Goal: Task Accomplishment & Management: Manage account settings

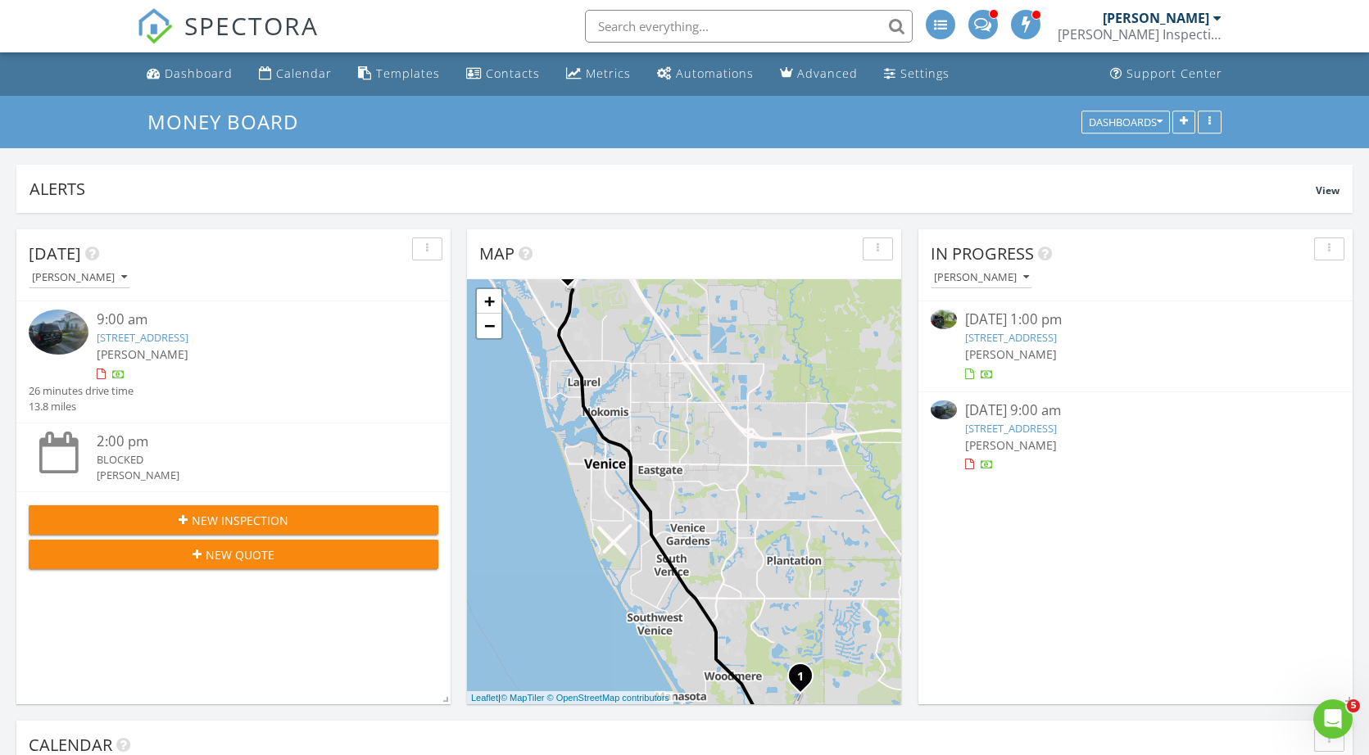
click at [188, 334] on link "27072 Paradise Shrs Dr, Englewood, FL 34223" at bounding box center [143, 337] width 92 height 15
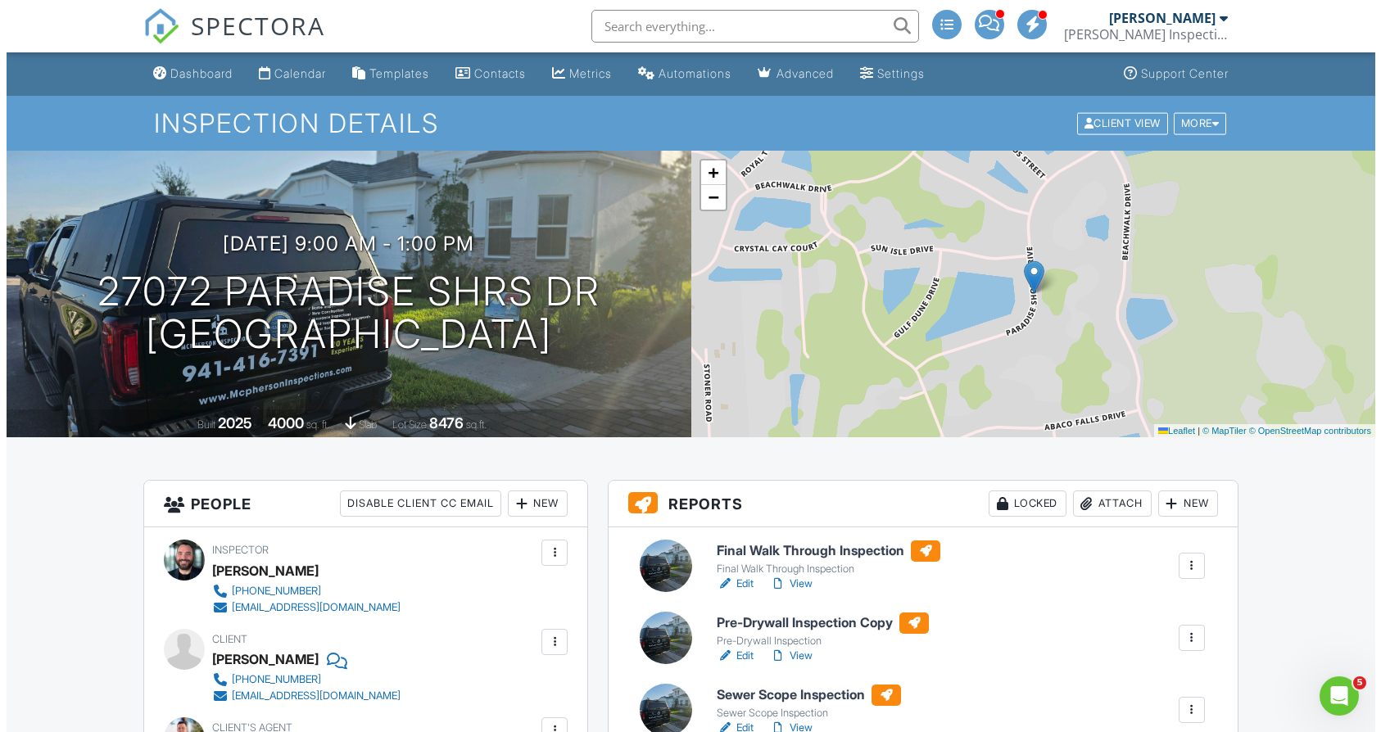
scroll to position [144, 0]
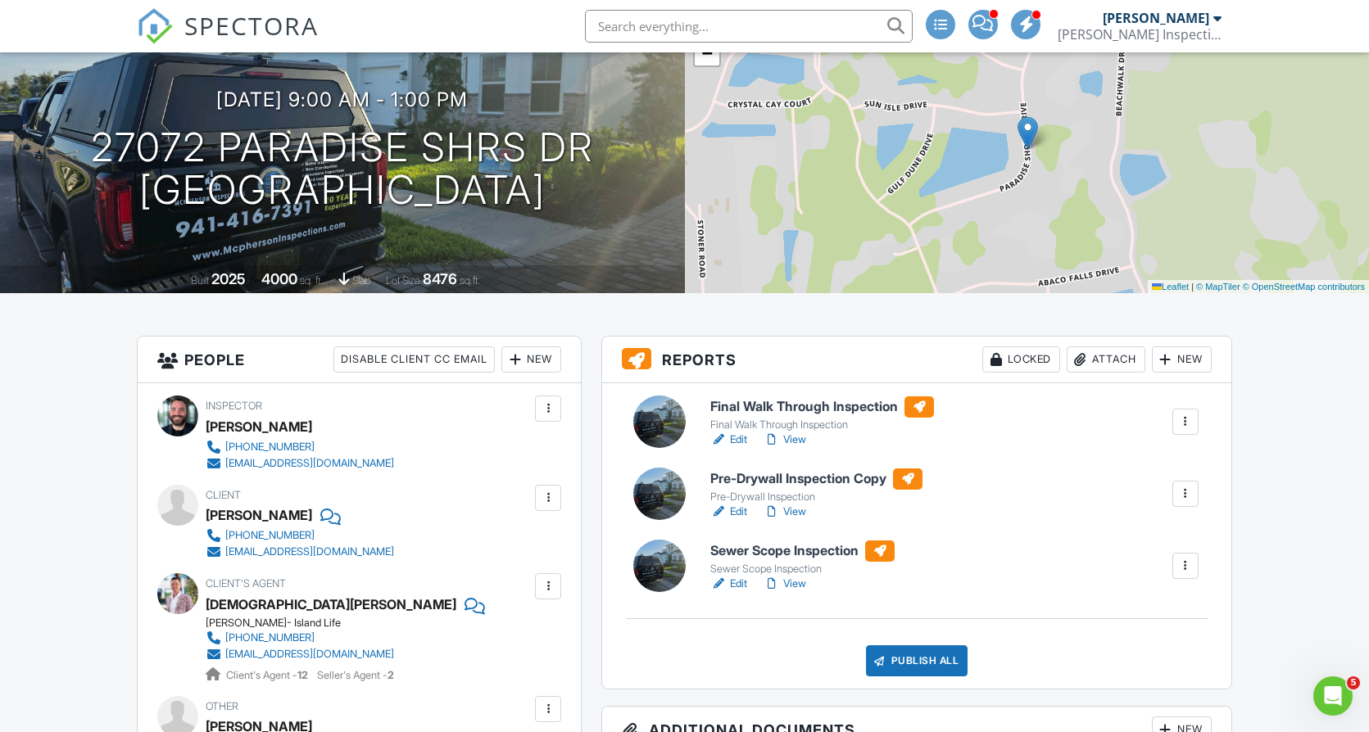
click at [1181, 489] on div at bounding box center [1185, 494] width 16 height 16
click at [1152, 621] on link "Delete" at bounding box center [1143, 622] width 98 height 18
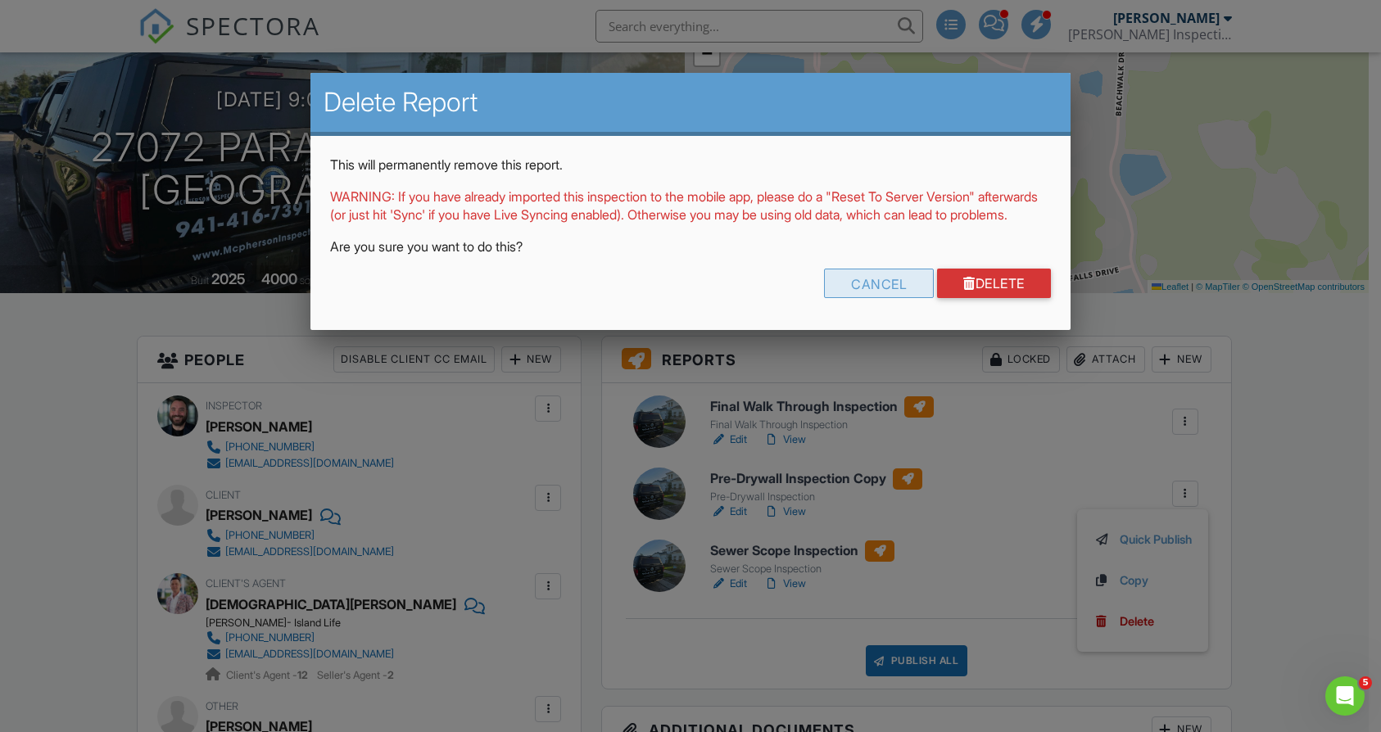
click at [883, 296] on div "Cancel" at bounding box center [879, 283] width 110 height 29
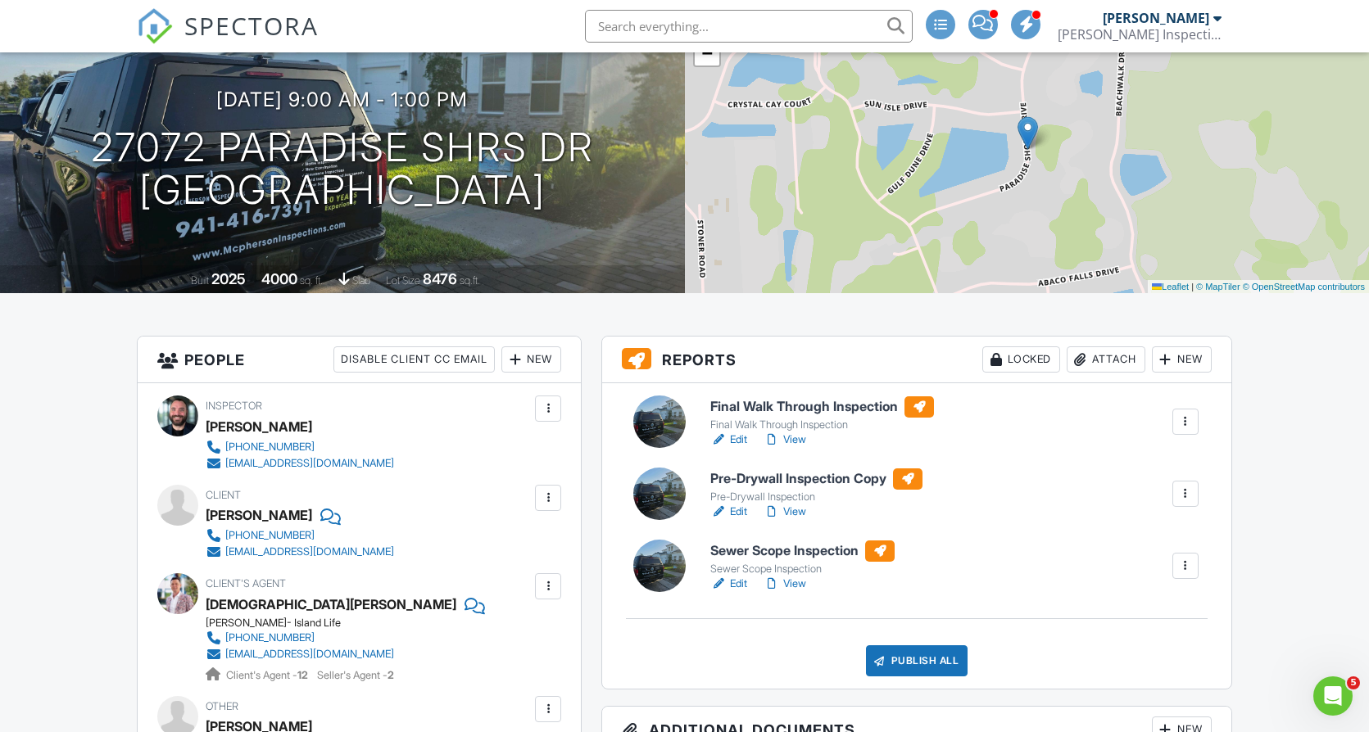
click at [1182, 492] on div at bounding box center [1185, 494] width 16 height 16
click at [1162, 622] on link "Delete" at bounding box center [1143, 622] width 98 height 18
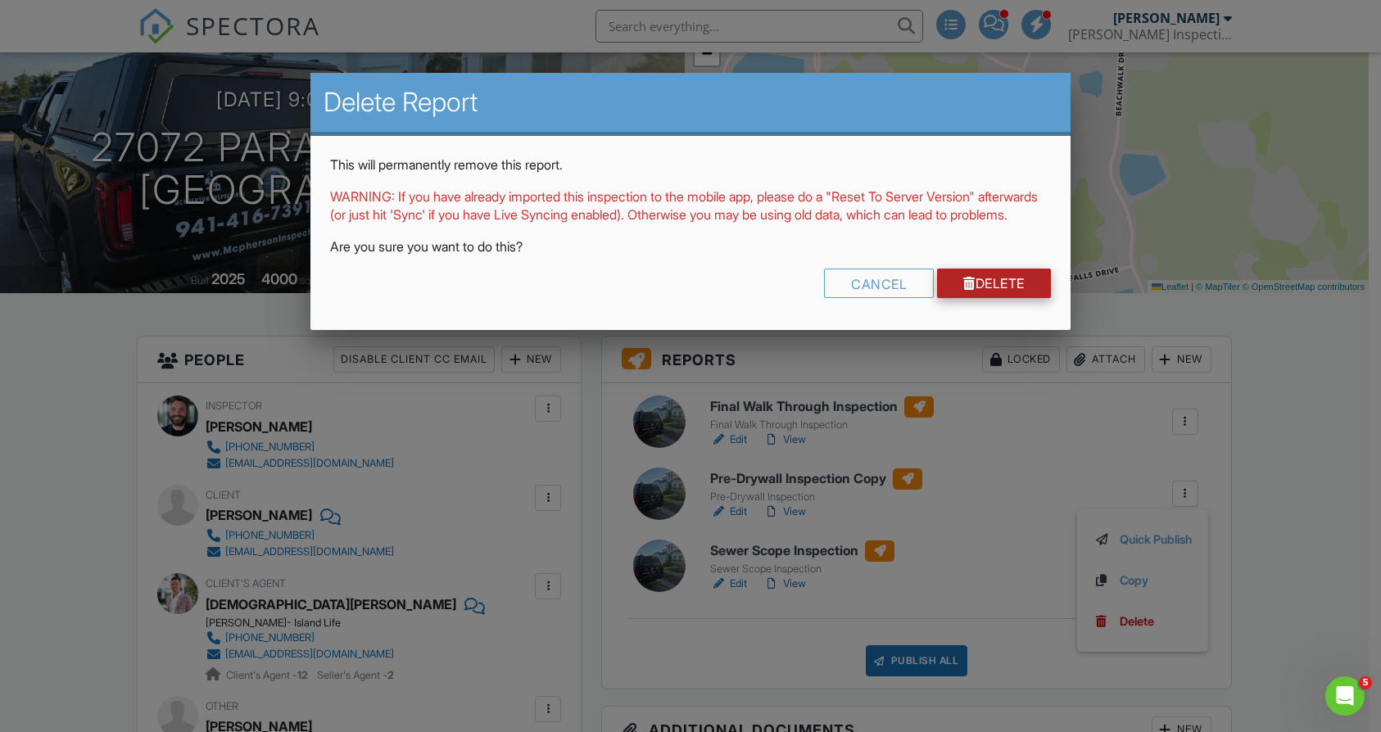
click at [1030, 297] on link "Delete" at bounding box center [994, 283] width 114 height 29
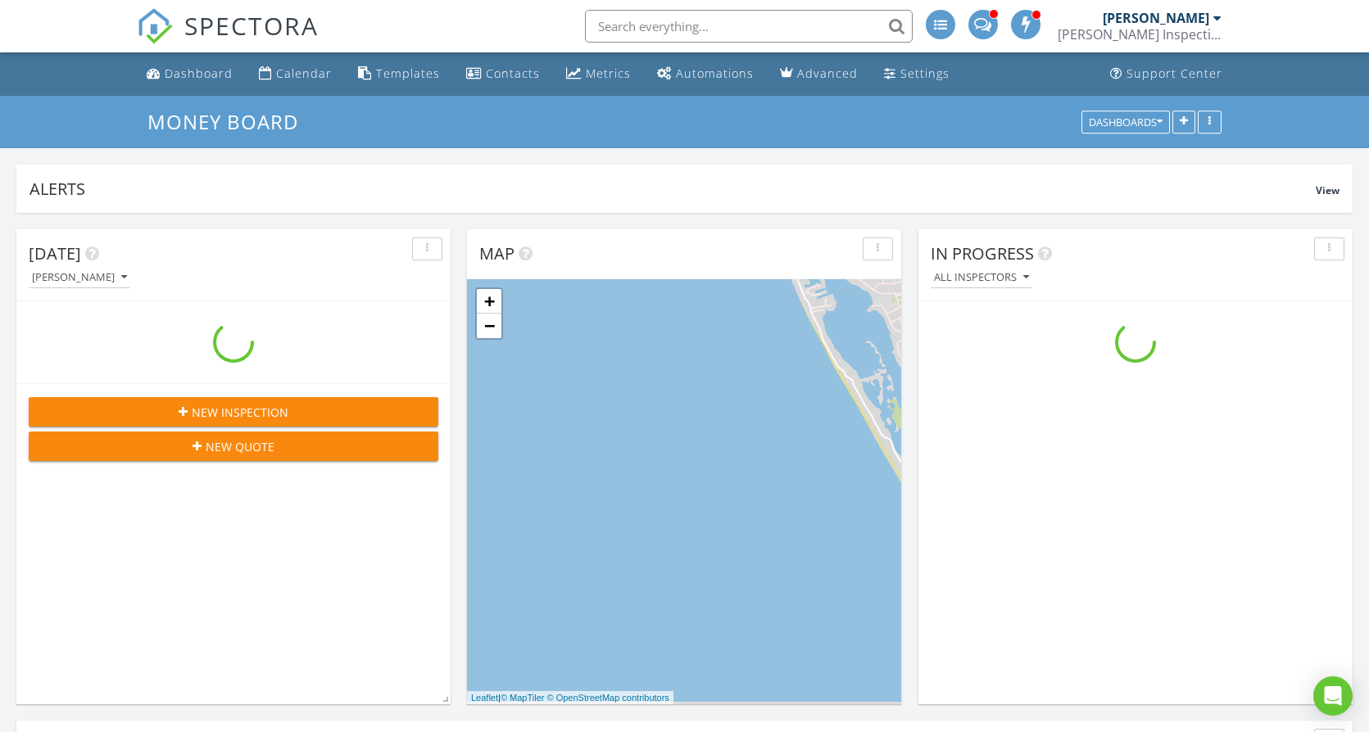
scroll to position [352, 434]
click at [646, 20] on input "text" at bounding box center [749, 26] width 328 height 33
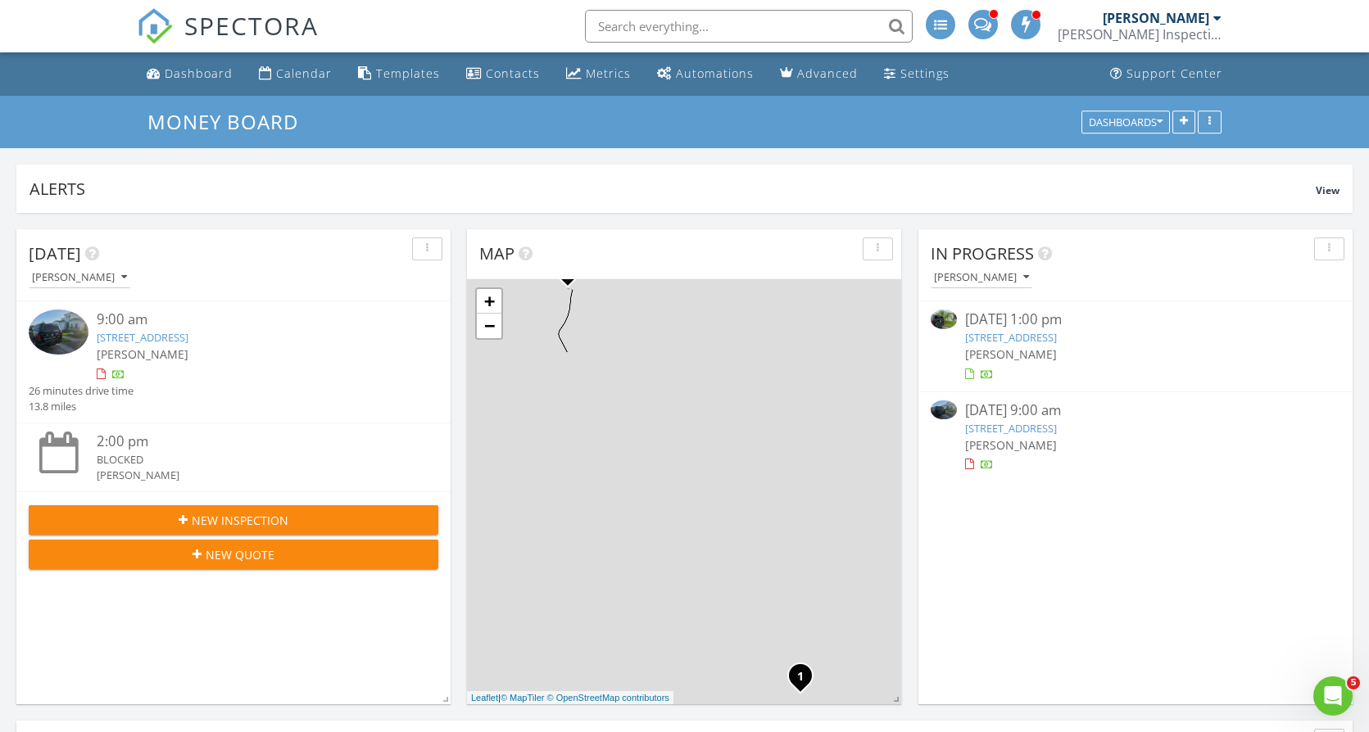
scroll to position [0, 0]
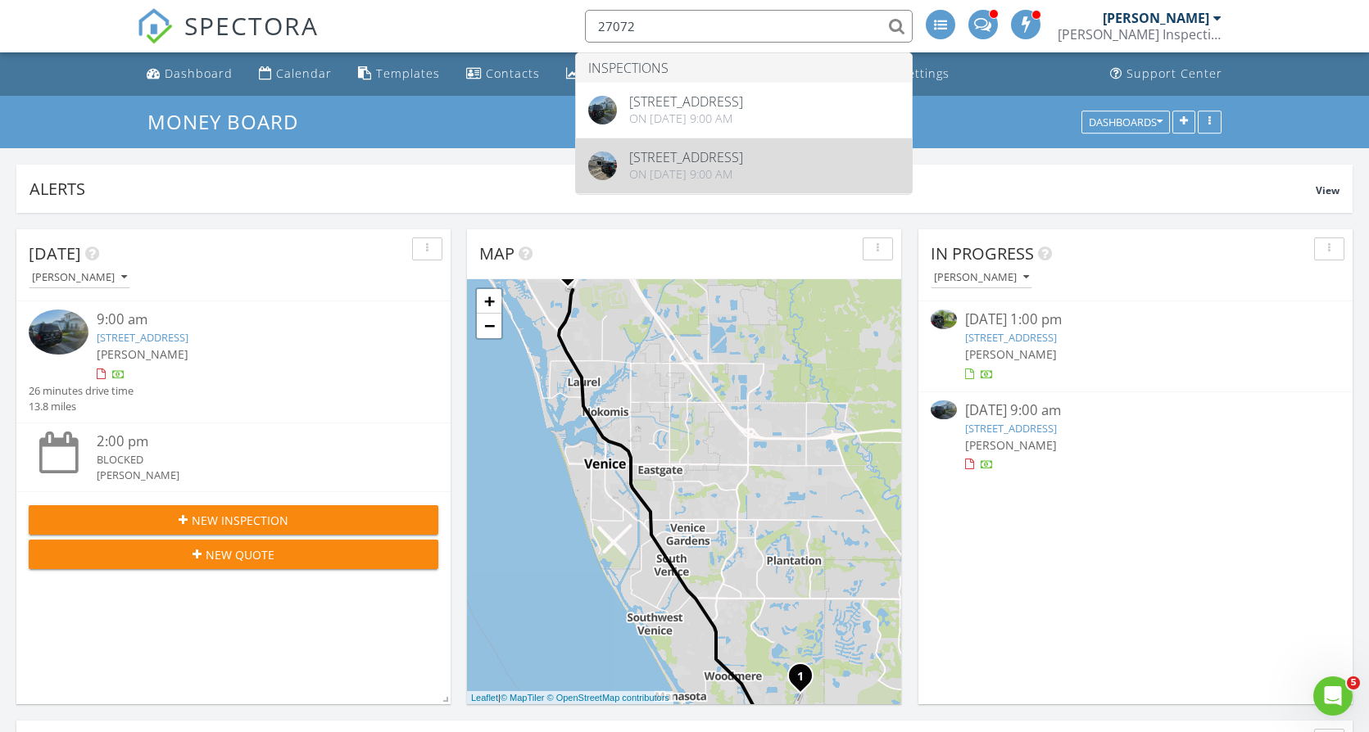
type input "27072"
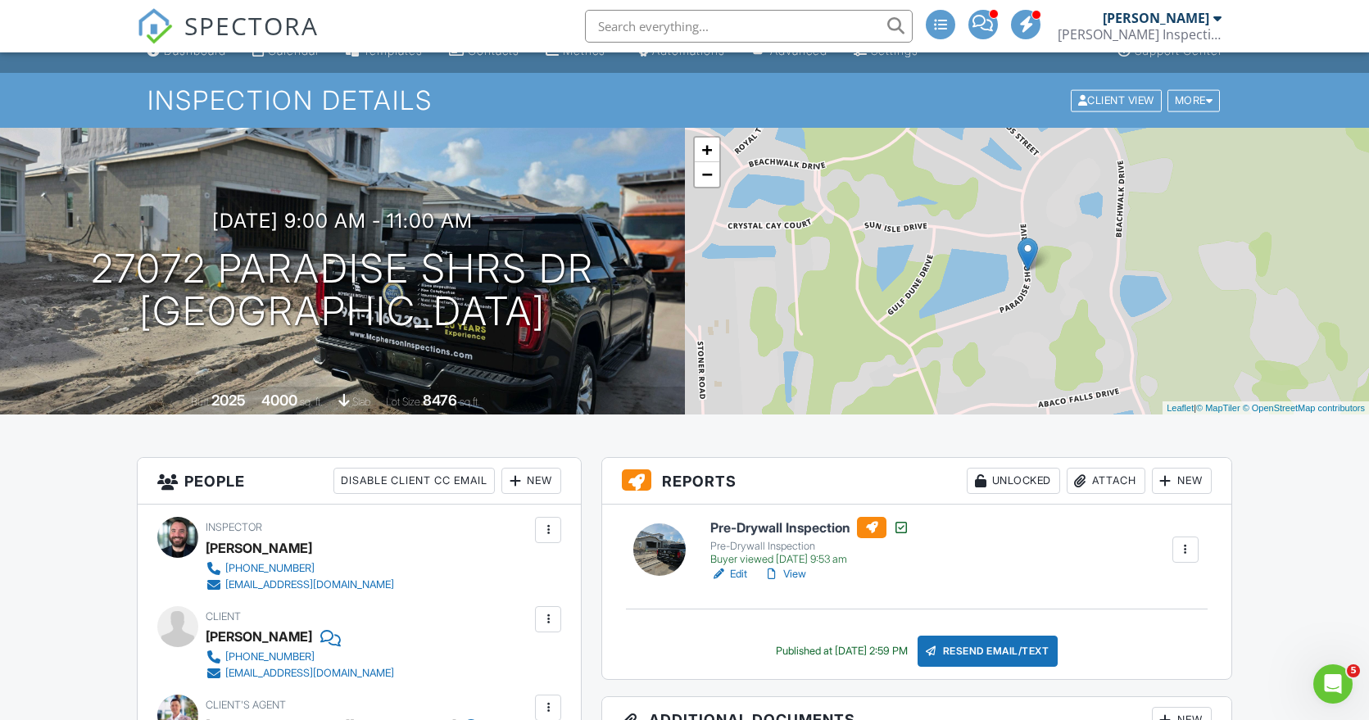
click at [805, 573] on link "View" at bounding box center [785, 574] width 43 height 16
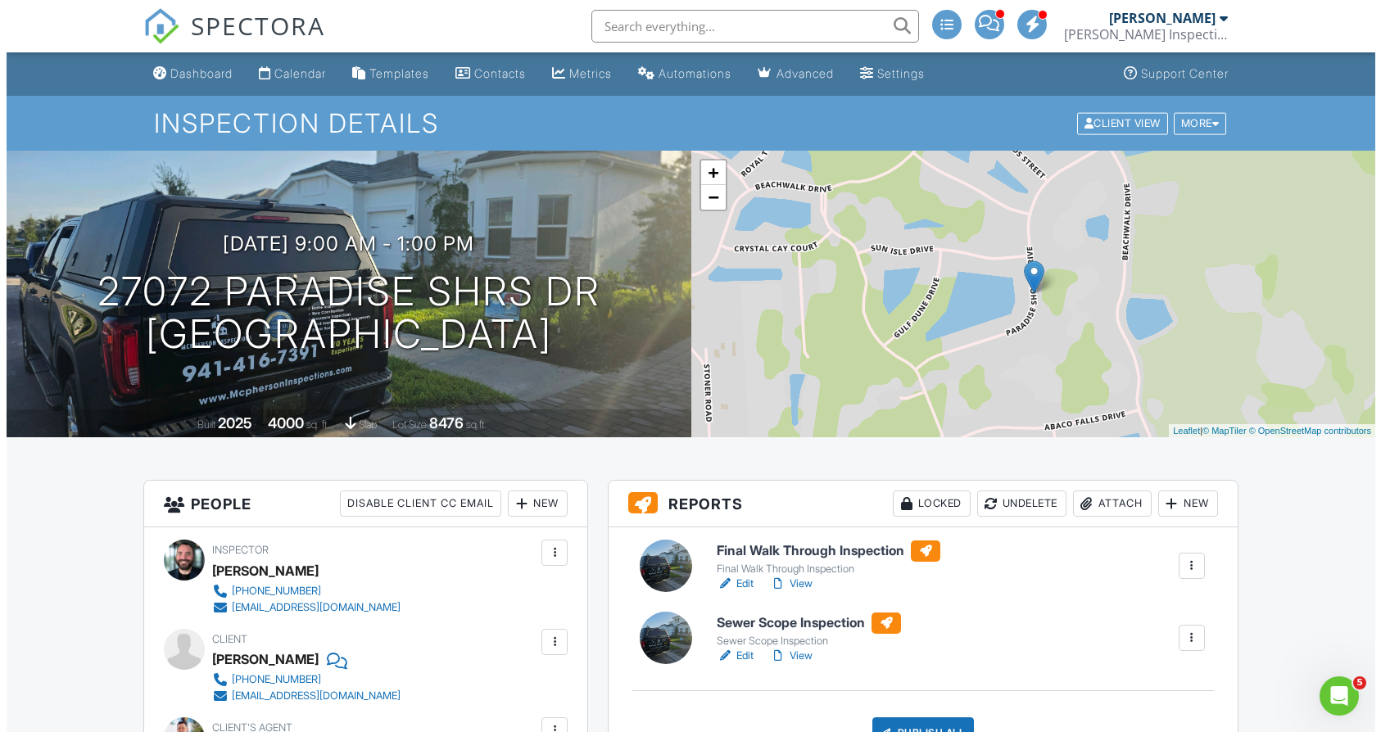
scroll to position [150, 0]
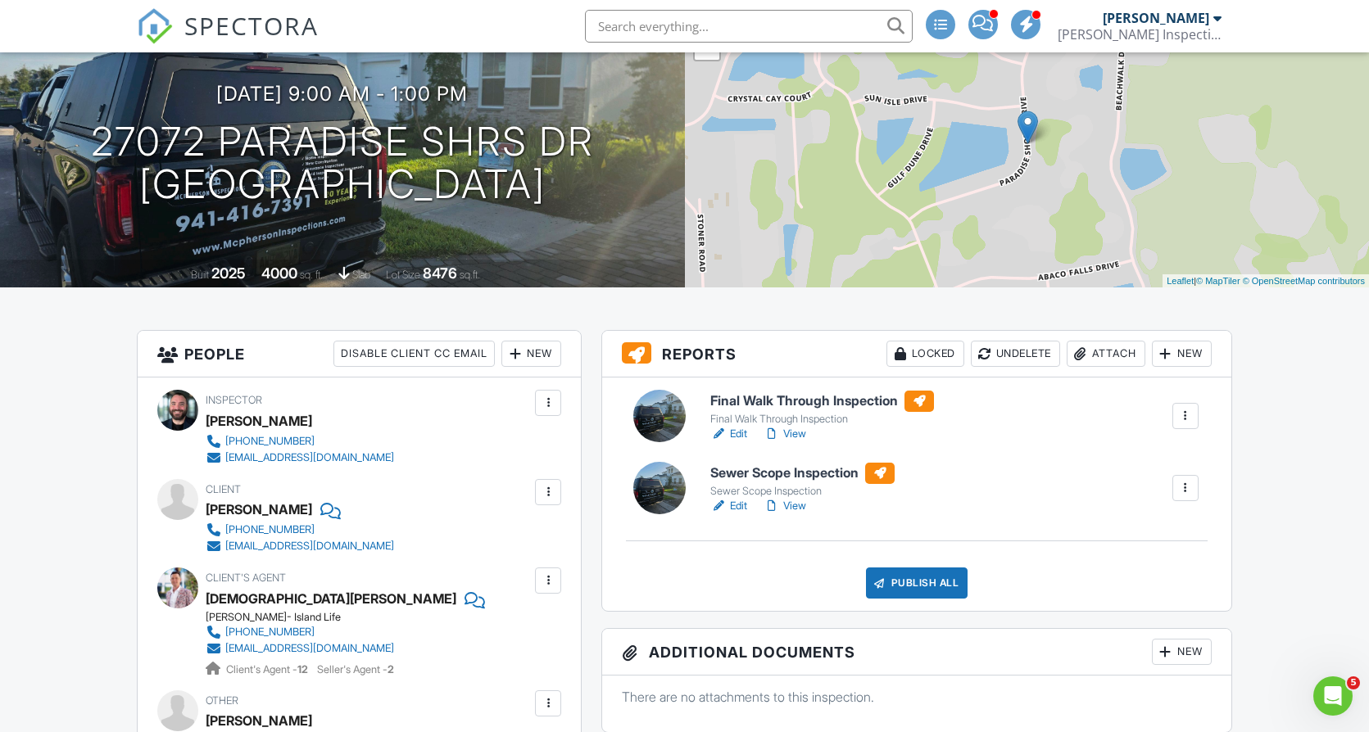
click at [935, 578] on div "Publish All" at bounding box center [917, 583] width 102 height 31
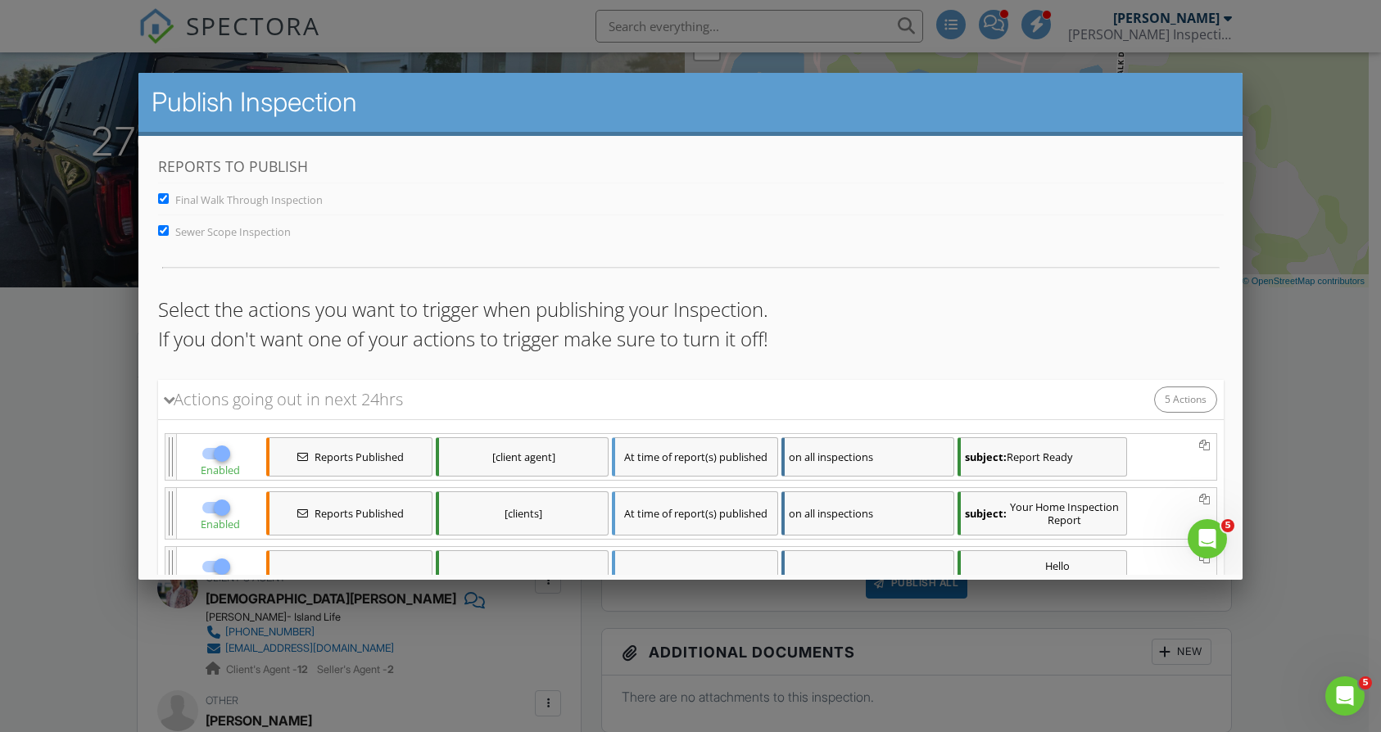
scroll to position [277, 0]
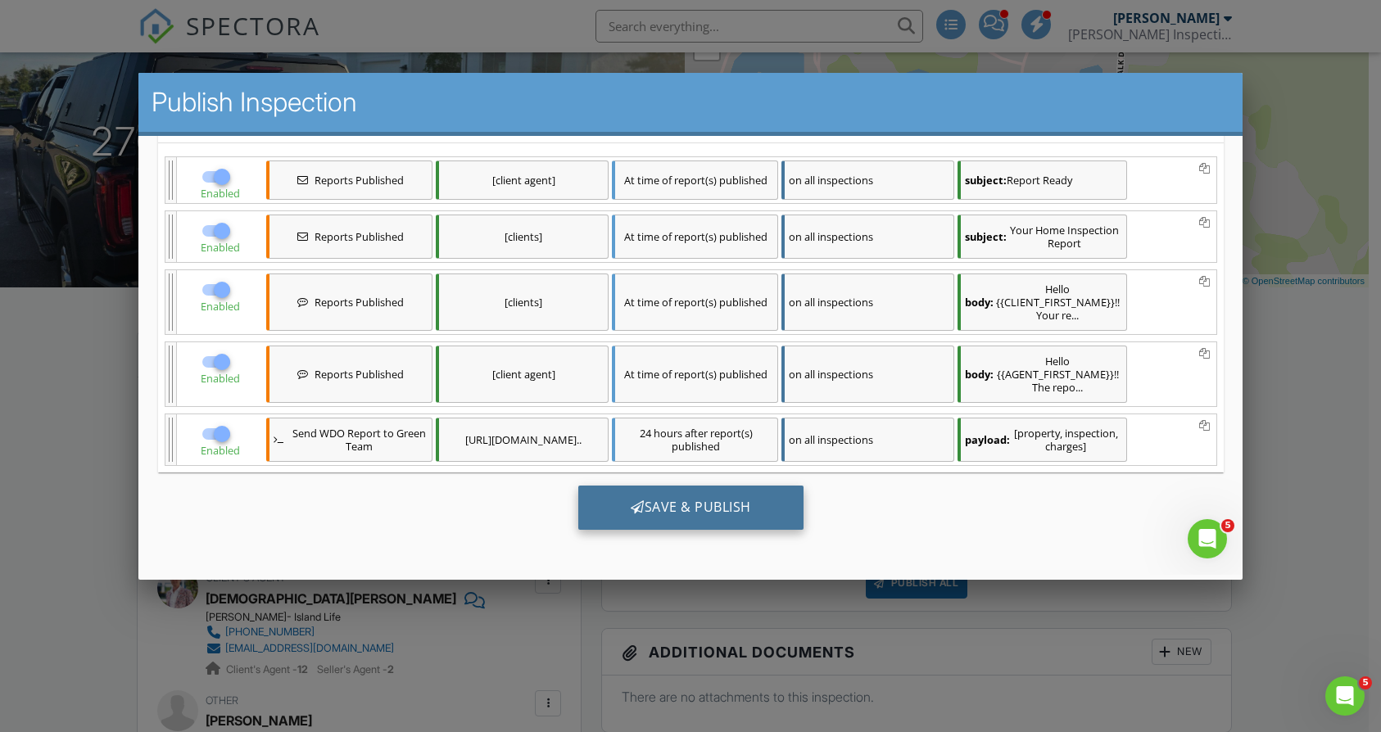
click at [743, 513] on div "Save & Publish" at bounding box center [690, 508] width 225 height 44
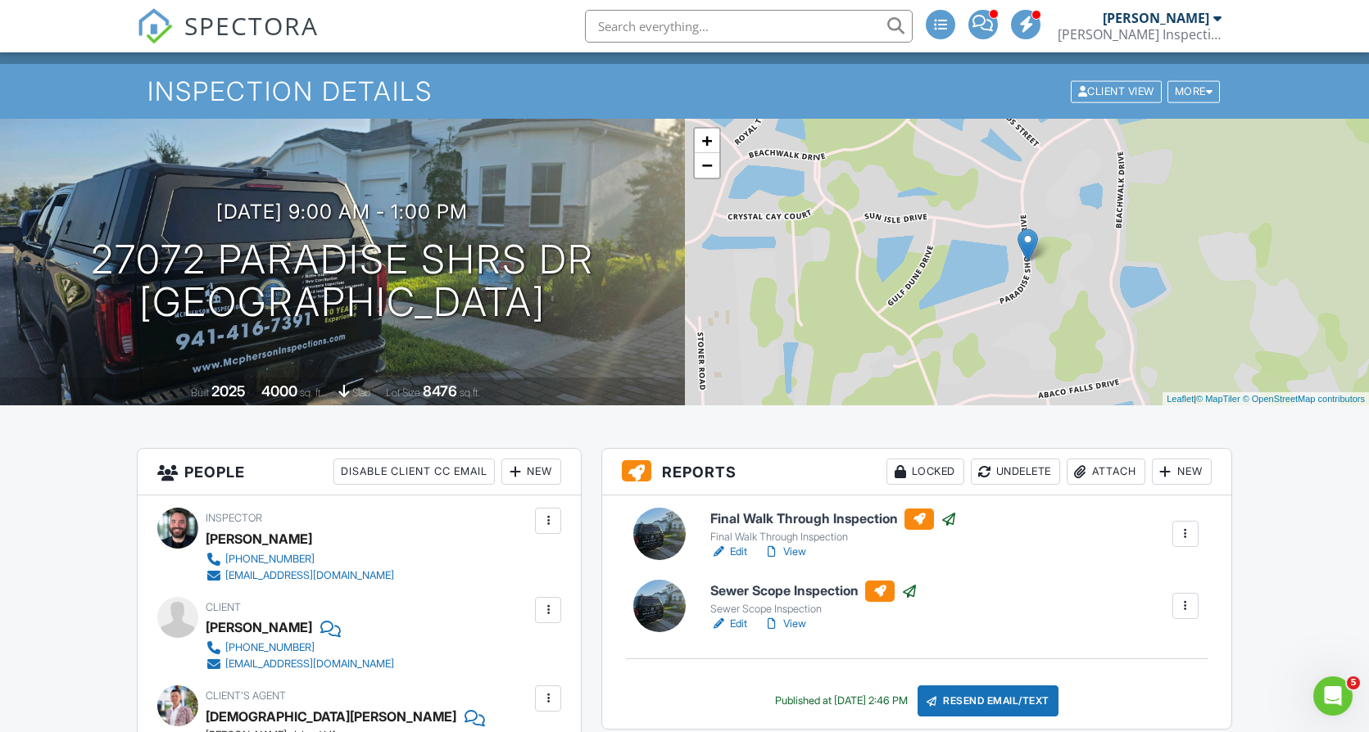
scroll to position [124, 0]
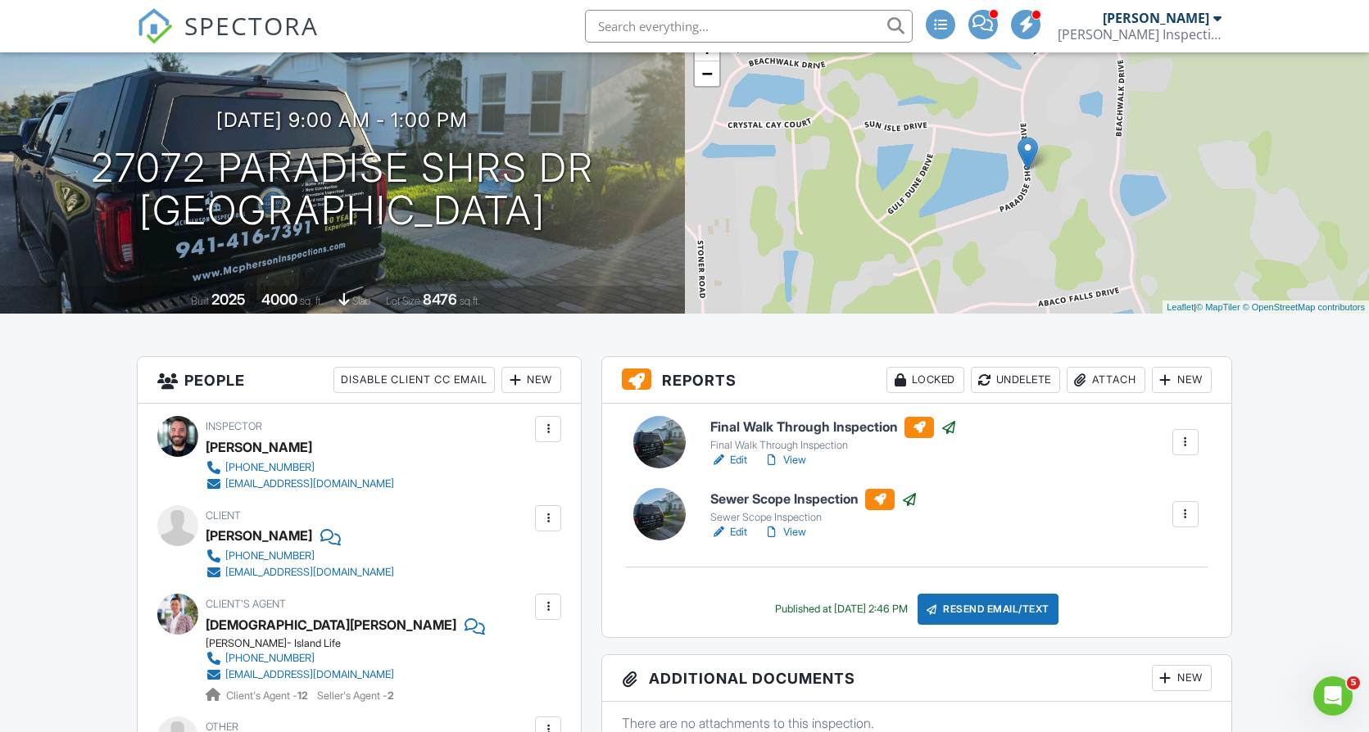
click at [787, 455] on link "View" at bounding box center [785, 460] width 43 height 16
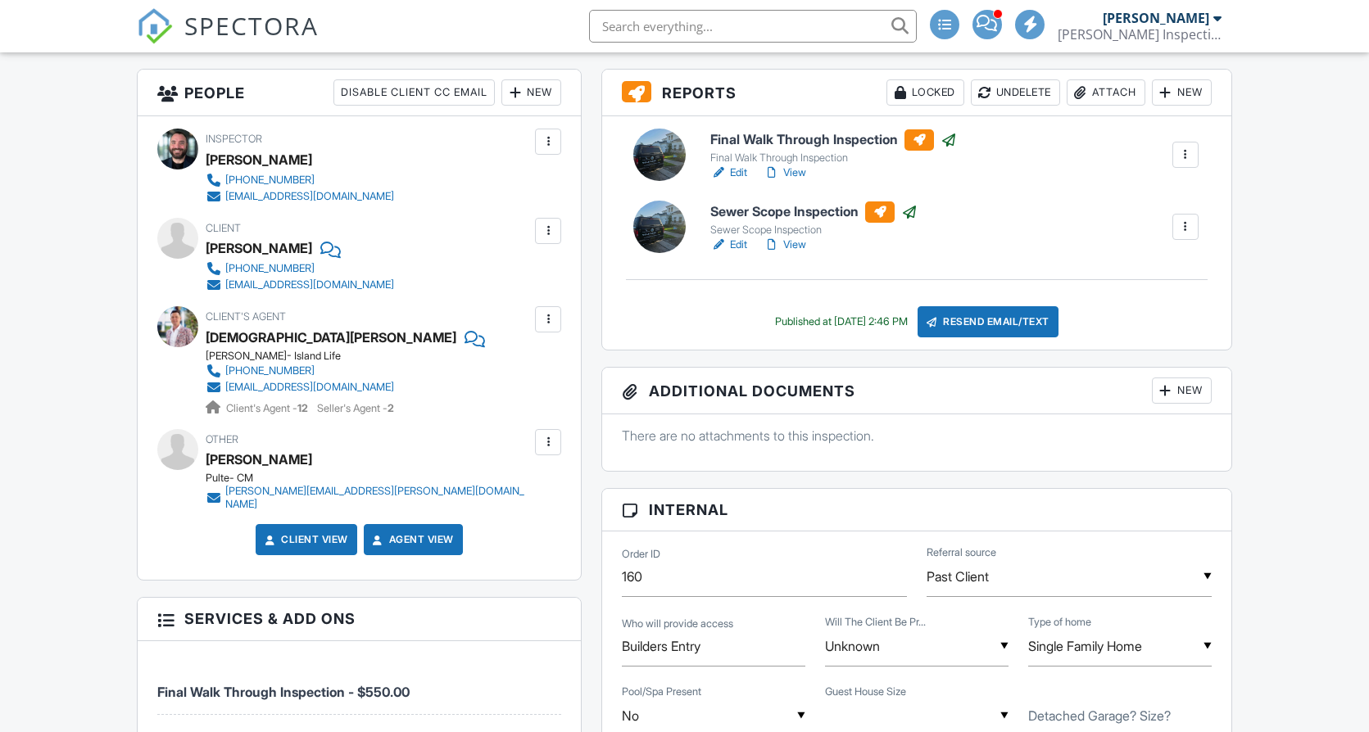
scroll to position [411, 0]
click at [280, 492] on div "[PERSON_NAME][EMAIL_ADDRESS][PERSON_NAME][DOMAIN_NAME]" at bounding box center [378, 498] width 306 height 26
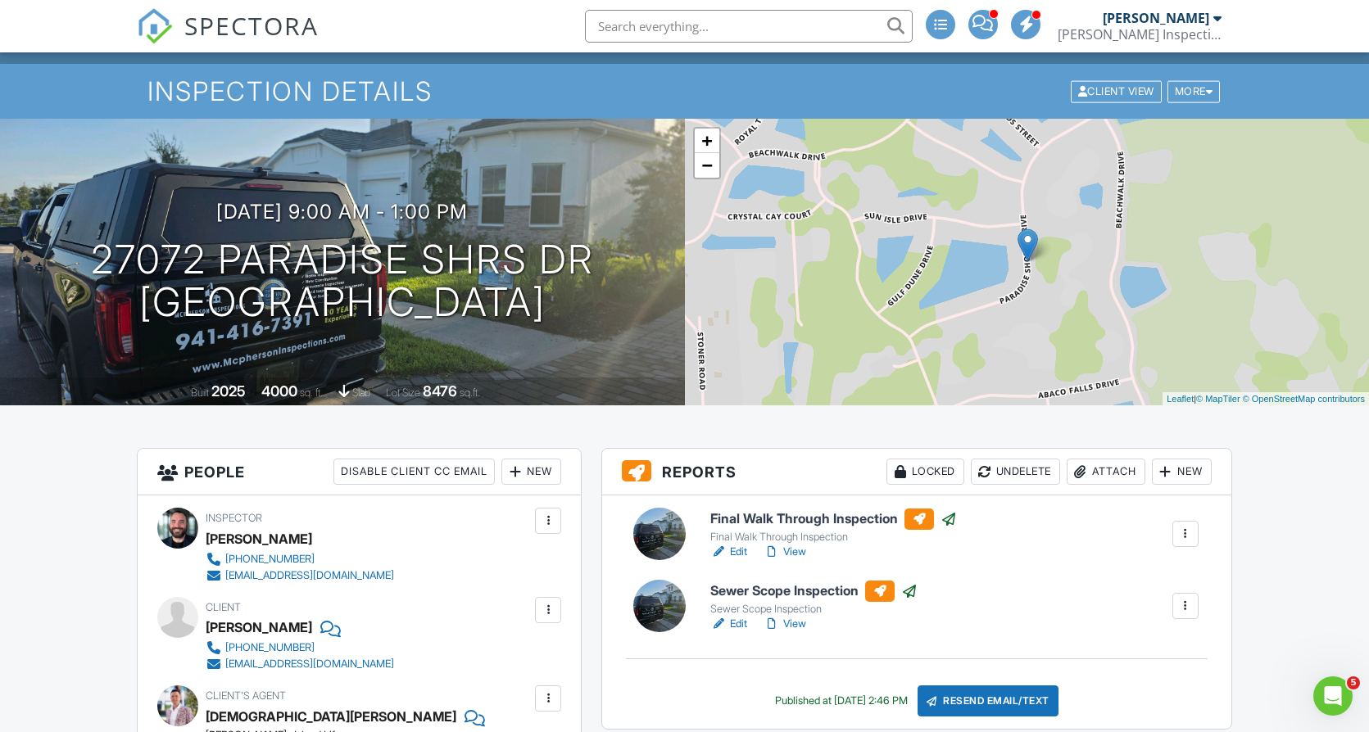
scroll to position [93, 0]
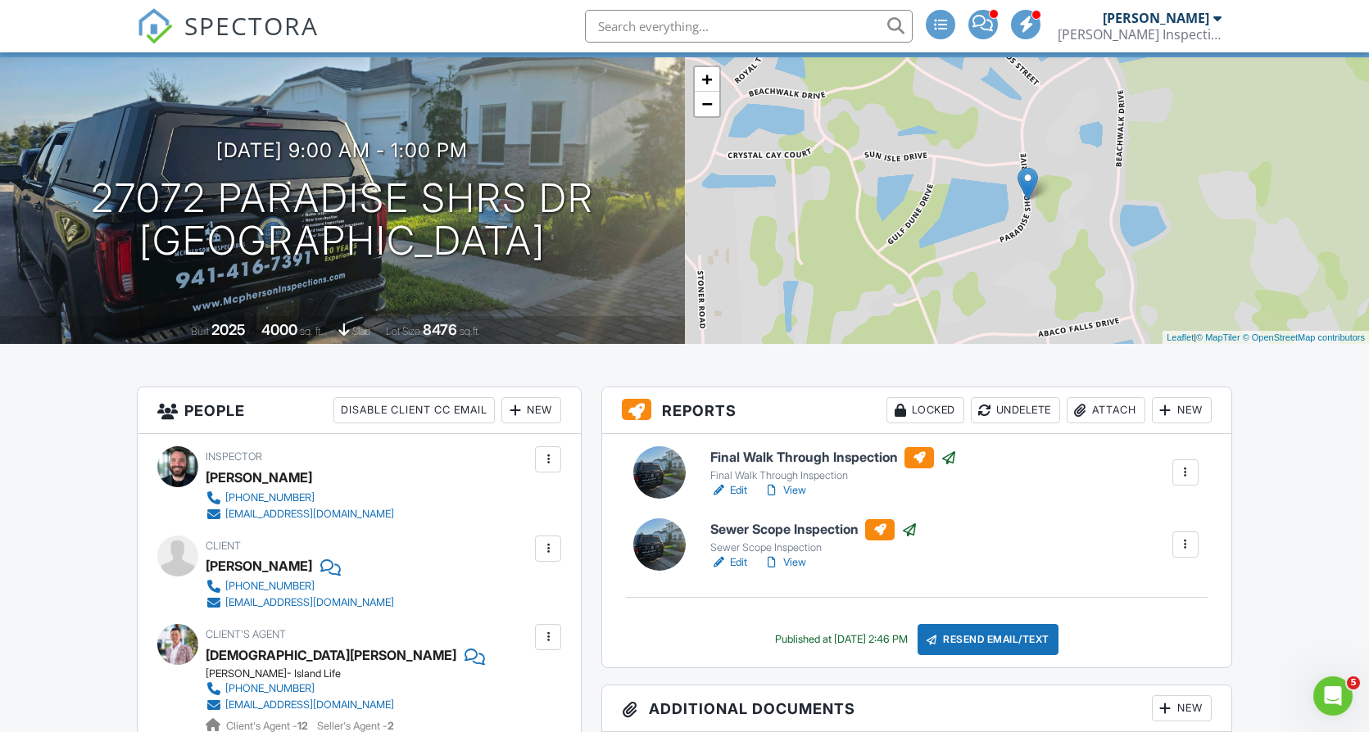
click at [780, 488] on div at bounding box center [772, 491] width 16 height 16
